Goal: Browse casually

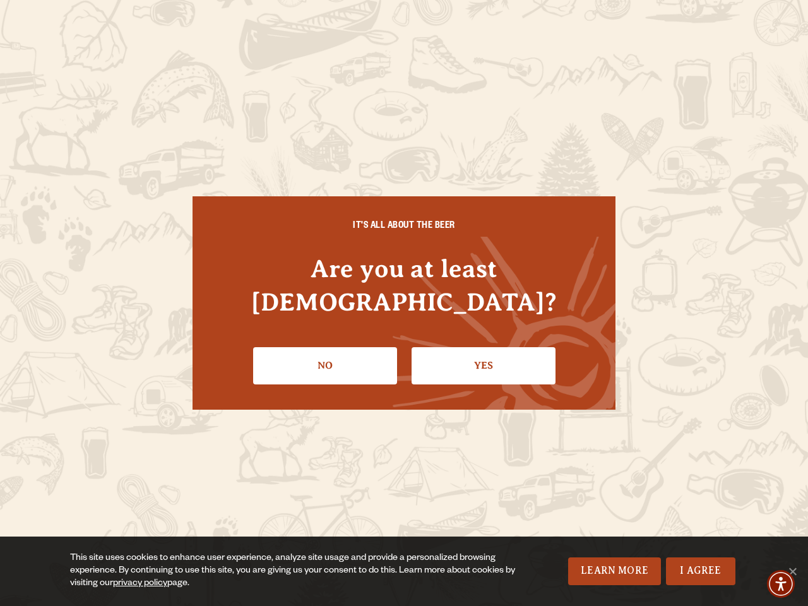
click at [404, 303] on div "IT'S ALL ABOUT THE BEER Are you at least [DEMOGRAPHIC_DATA]? No Yes" at bounding box center [404, 302] width 423 height 213
click at [781, 584] on img "Accessibility Menu" at bounding box center [781, 584] width 28 height 28
click at [781, 584] on img "Accessibility Menu" at bounding box center [782, 585] width 28 height 28
